Goal: Information Seeking & Learning: Understand process/instructions

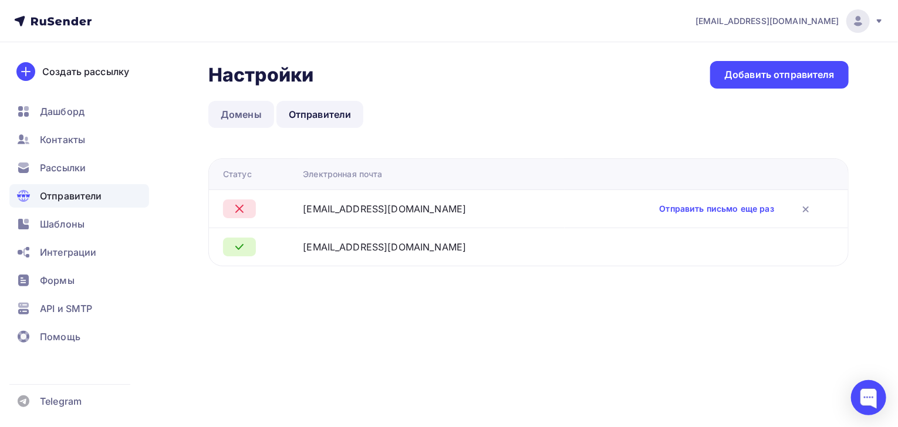
click at [233, 120] on link "Домены" at bounding box center [241, 114] width 66 height 27
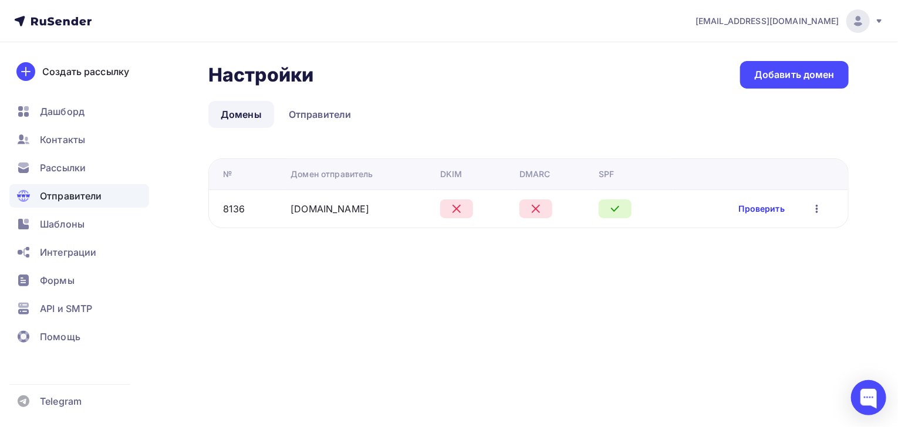
click at [762, 211] on link "Проверить" at bounding box center [762, 209] width 46 height 12
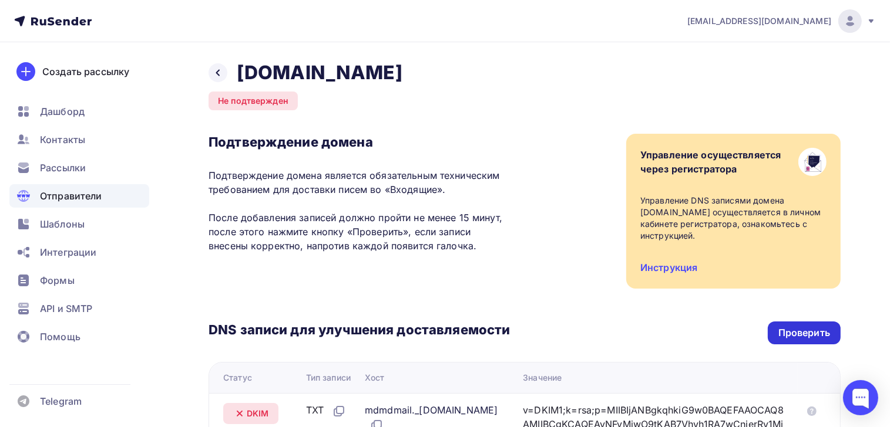
click at [791, 331] on div "Проверить" at bounding box center [804, 333] width 52 height 14
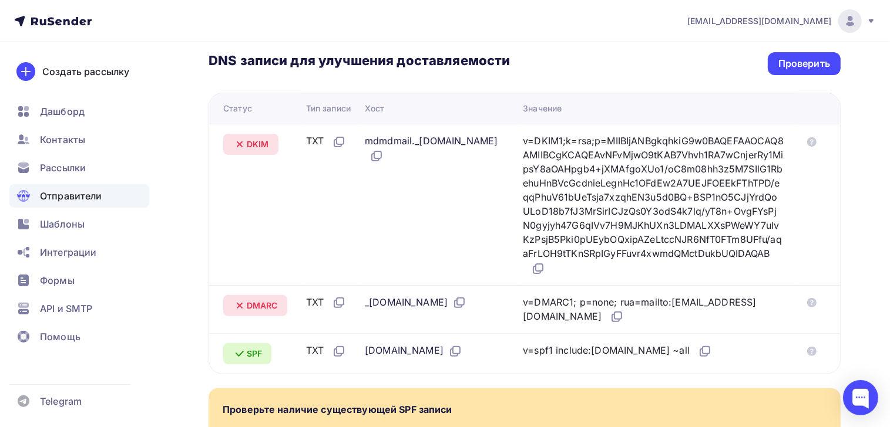
scroll to position [268, 0]
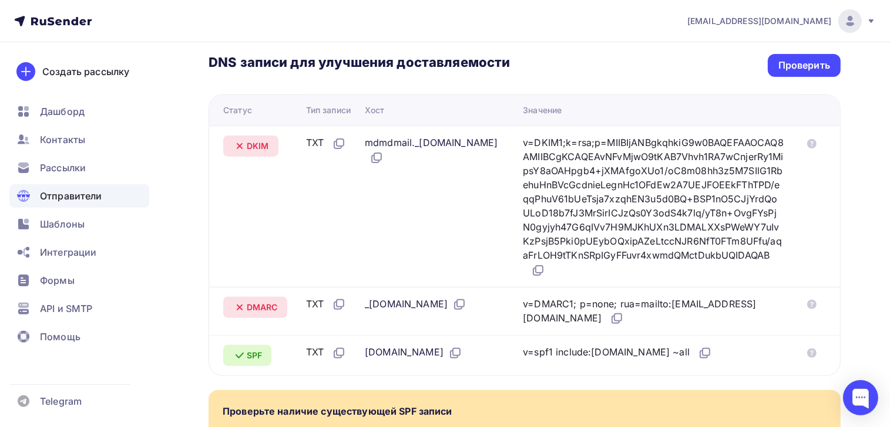
click at [251, 147] on span "DKIM" at bounding box center [258, 146] width 22 height 12
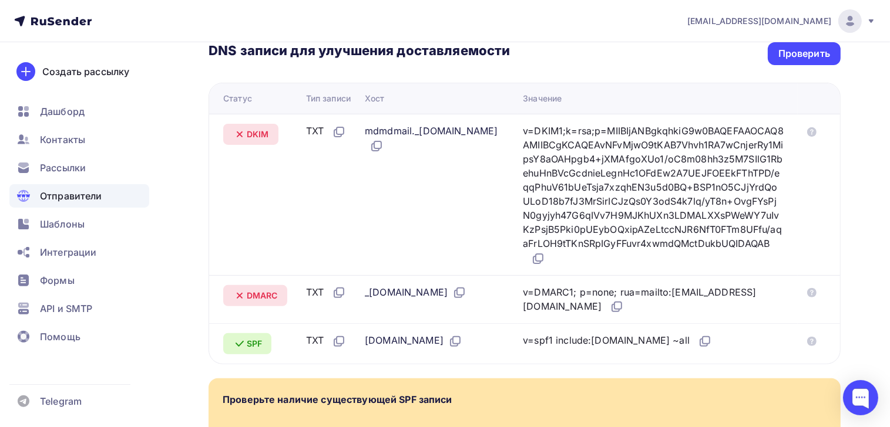
scroll to position [423, 0]
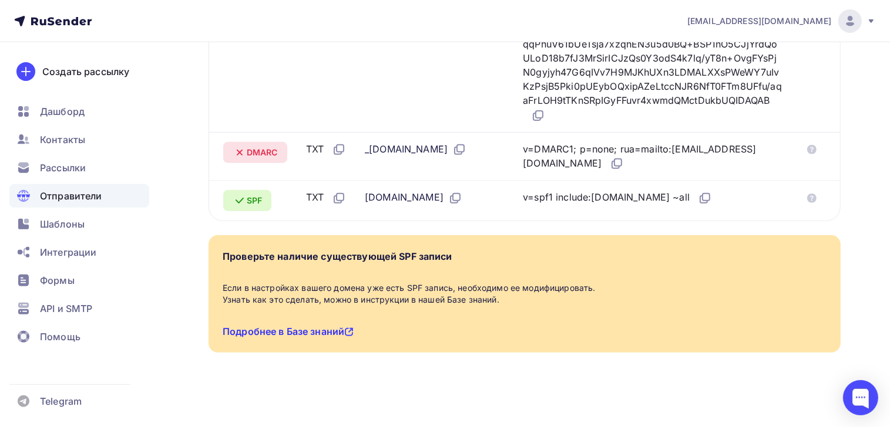
click at [306, 332] on link "Подробнее в Базе знаний" at bounding box center [288, 332] width 131 height 12
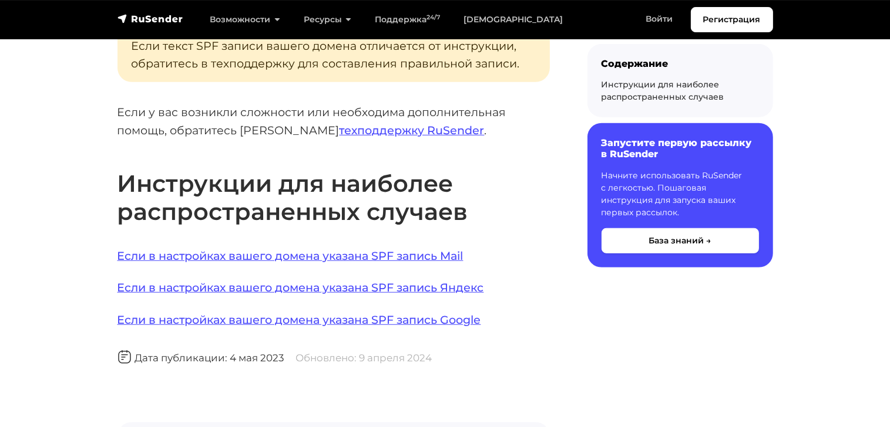
scroll to position [818, 0]
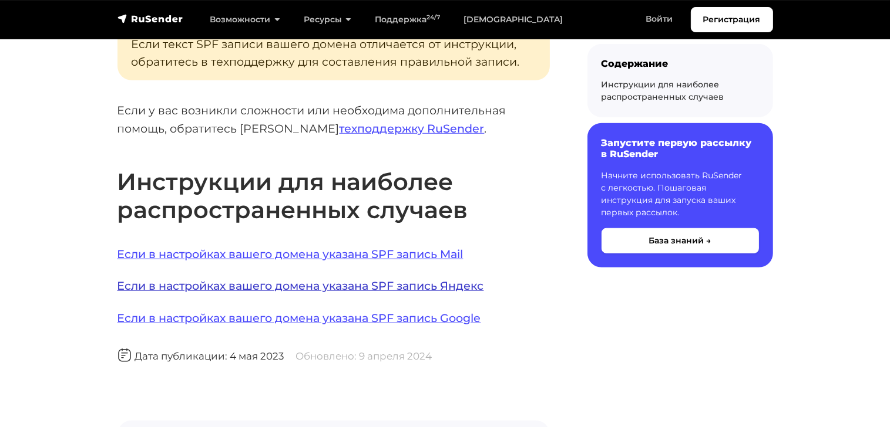
click at [336, 285] on link "Если в настройках вашего домена указана SPF запись Яндекс" at bounding box center [300, 286] width 366 height 14
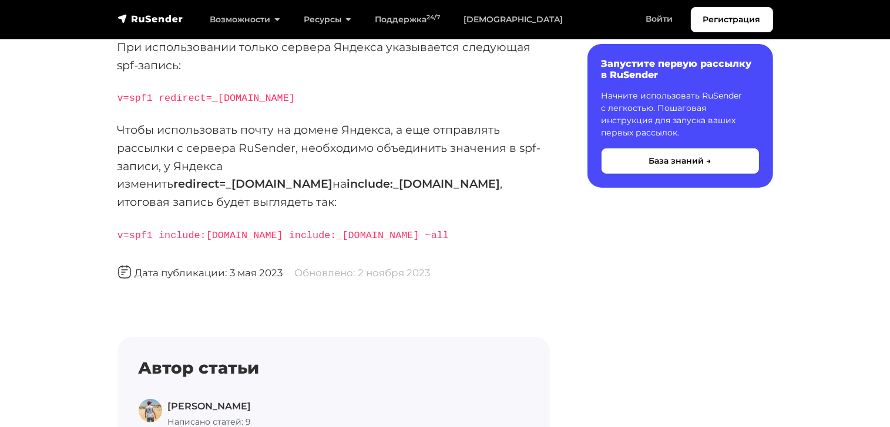
scroll to position [193, 0]
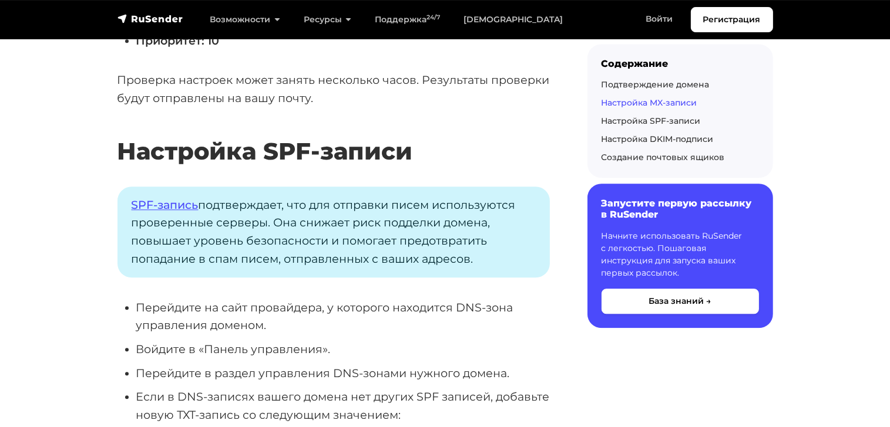
scroll to position [2990, 0]
